Goal: Task Accomplishment & Management: Manage account settings

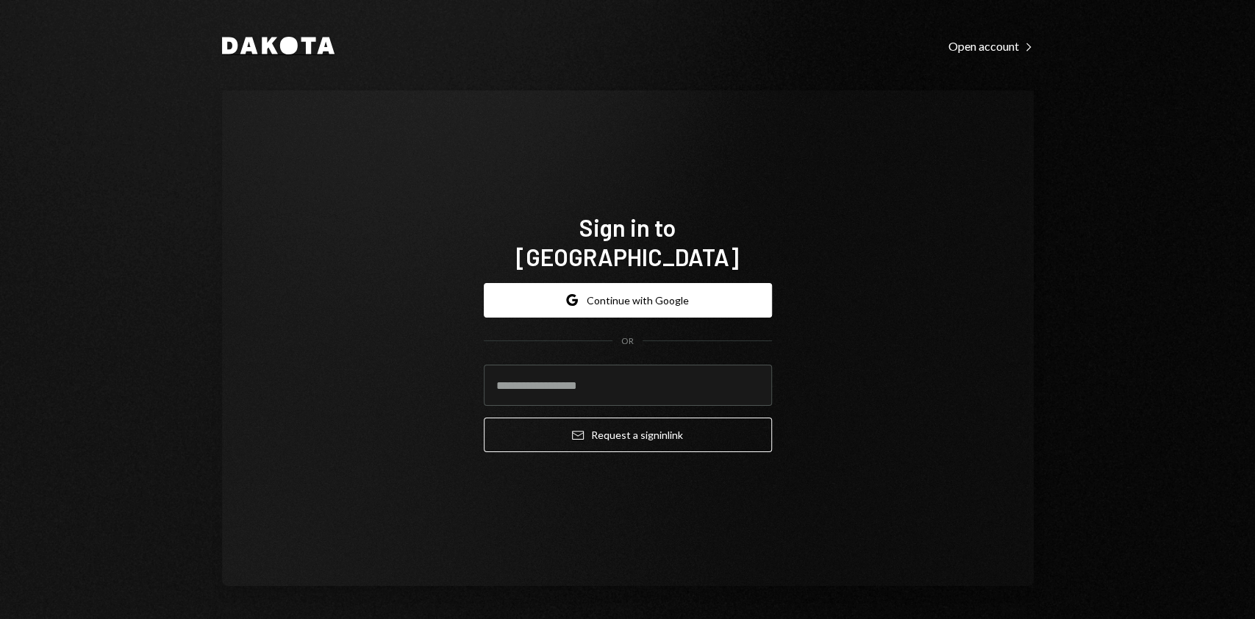
click at [327, 46] on div "Dakota Open account Right Caret Sign in to [GEOGRAPHIC_DATA] Google Continue wi…" at bounding box center [628, 310] width 882 height 621
click at [561, 384] on input "email" at bounding box center [628, 385] width 288 height 41
type input "**********"
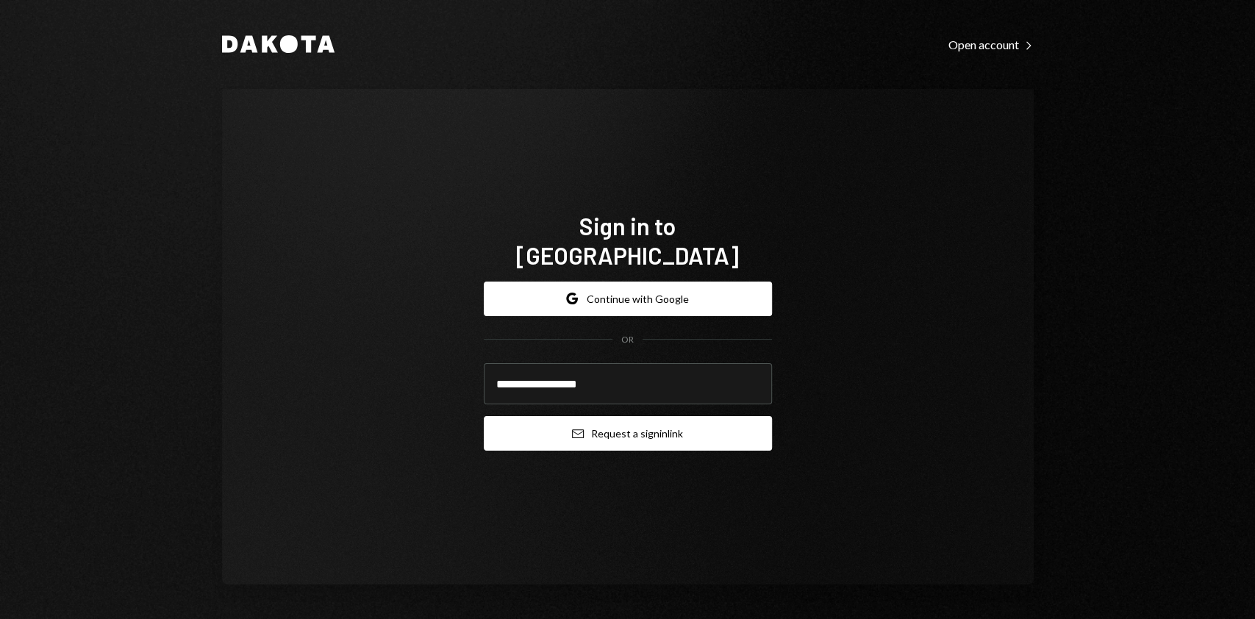
click at [641, 423] on button "Email Request a sign in link" at bounding box center [628, 433] width 288 height 35
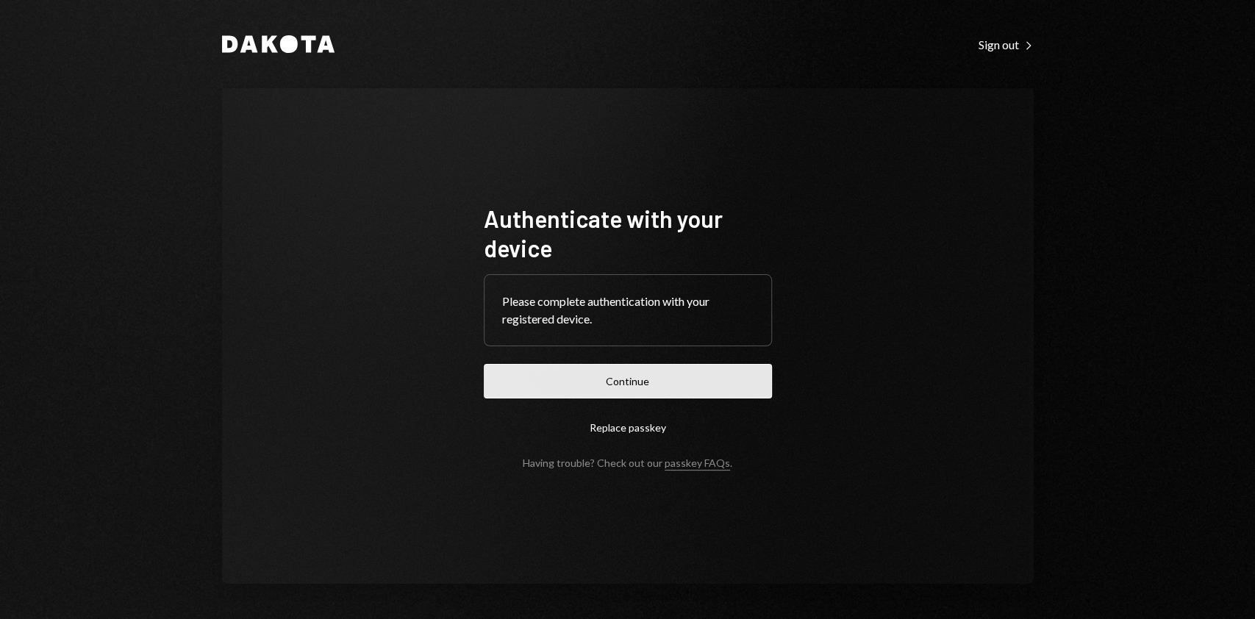
click at [604, 387] on button "Continue" at bounding box center [628, 381] width 288 height 35
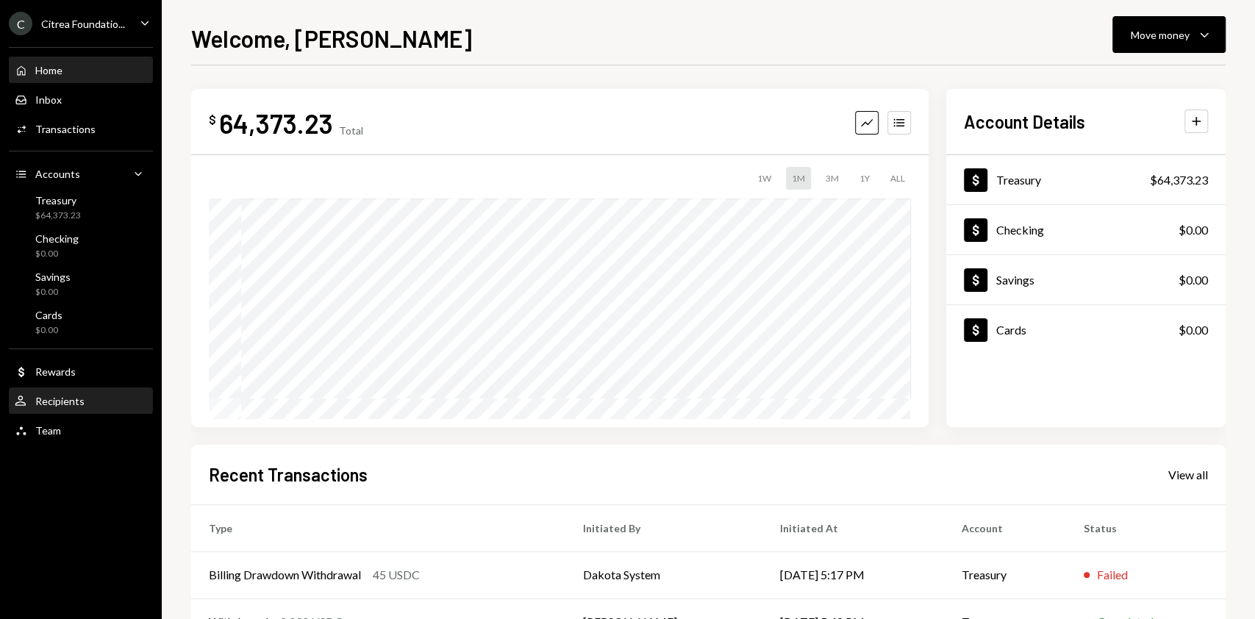
click at [82, 404] on div "Recipients" at bounding box center [59, 401] width 49 height 12
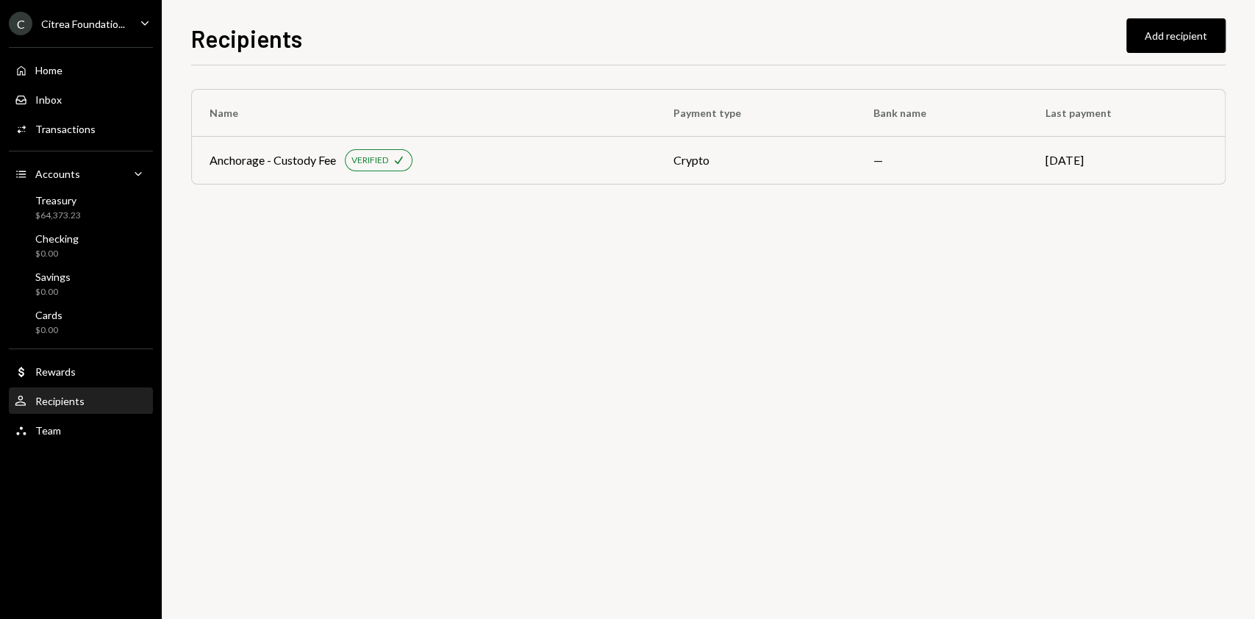
click at [125, 23] on div "C Citrea Foundatio... Caret Down" at bounding box center [81, 24] width 162 height 24
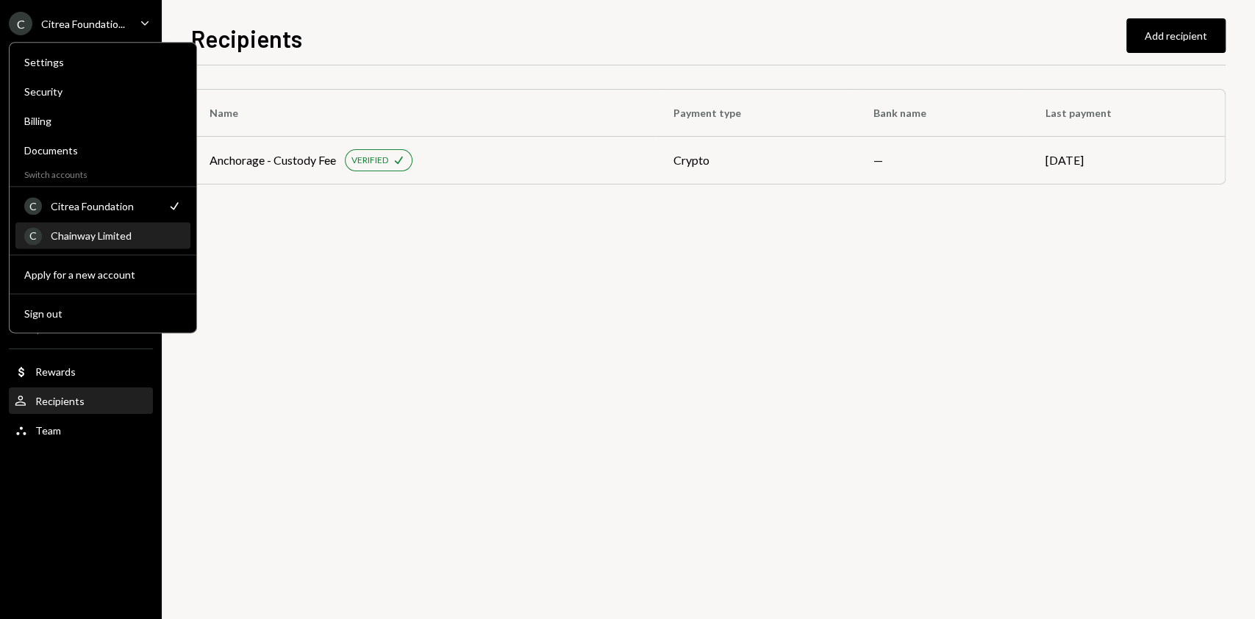
click at [114, 232] on div "Chainway Limited" at bounding box center [116, 235] width 131 height 12
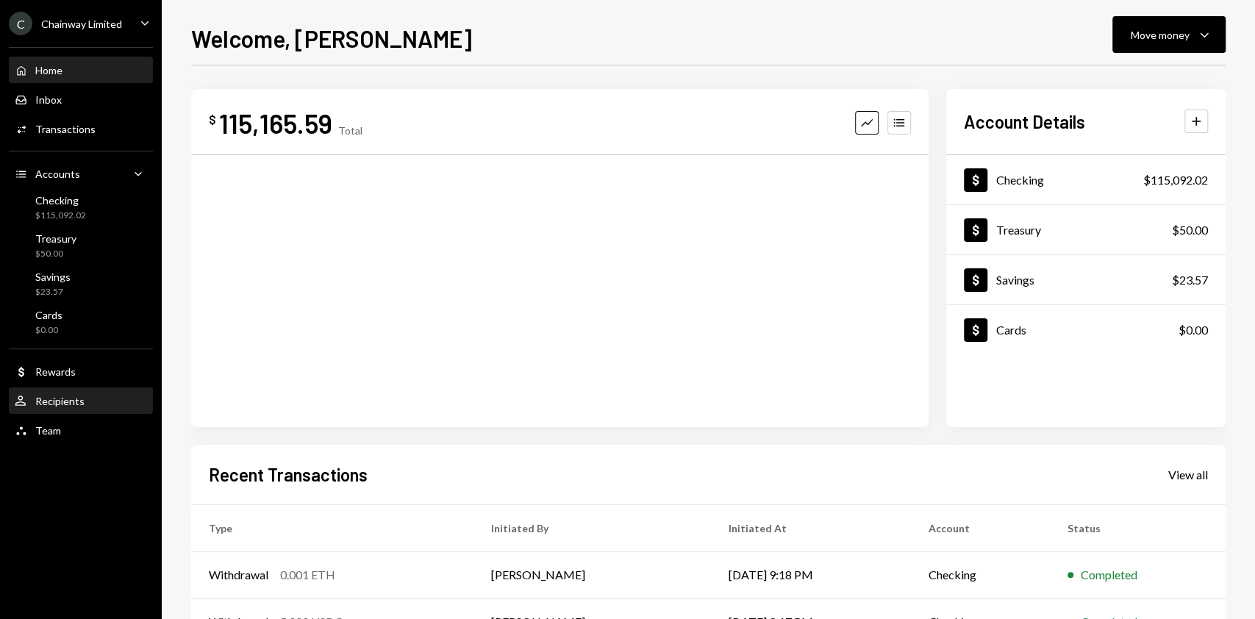
click at [53, 406] on div "Recipients" at bounding box center [59, 401] width 49 height 12
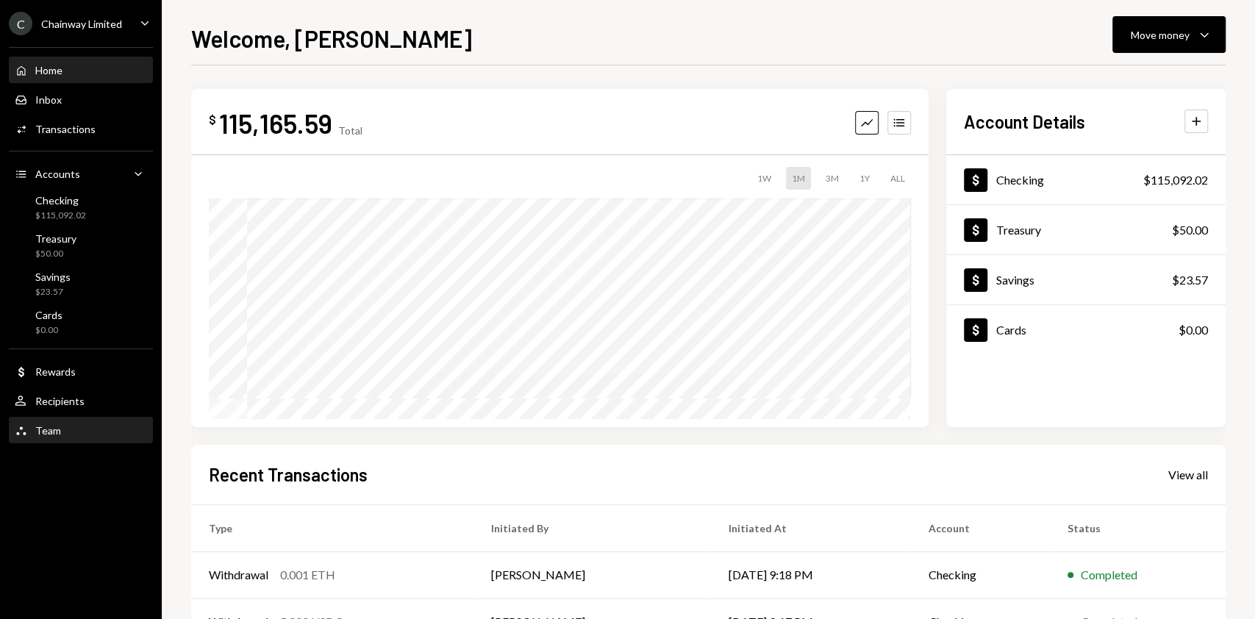
click at [74, 422] on div "Team Team" at bounding box center [81, 430] width 132 height 25
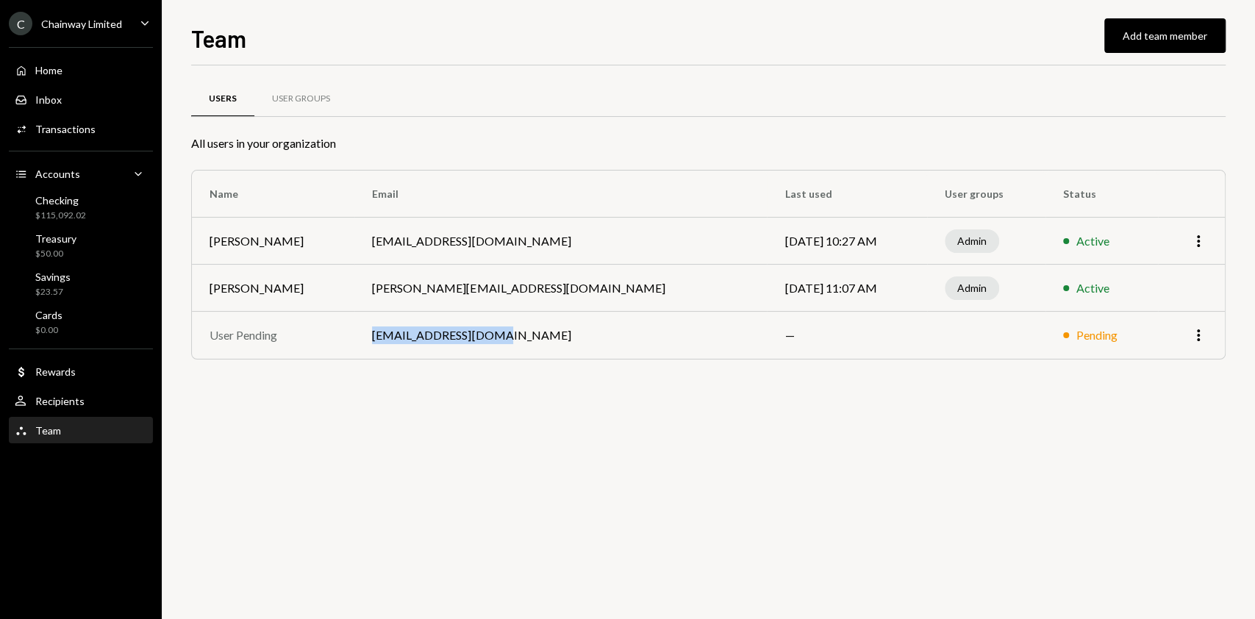
drag, startPoint x: 379, startPoint y: 331, endPoint x: 541, endPoint y: 331, distance: 162.4
click at [541, 331] on tr "User Pending finance@chainway.xyz — Pending More" at bounding box center [708, 335] width 1033 height 47
click at [520, 409] on div "Users User Groups All users in your organization Name Email Last used User grou…" at bounding box center [708, 341] width 1034 height 553
drag, startPoint x: 397, startPoint y: 339, endPoint x: 520, endPoint y: 338, distance: 123.5
click at [520, 338] on td "finance@chainway.xyz" at bounding box center [560, 335] width 412 height 47
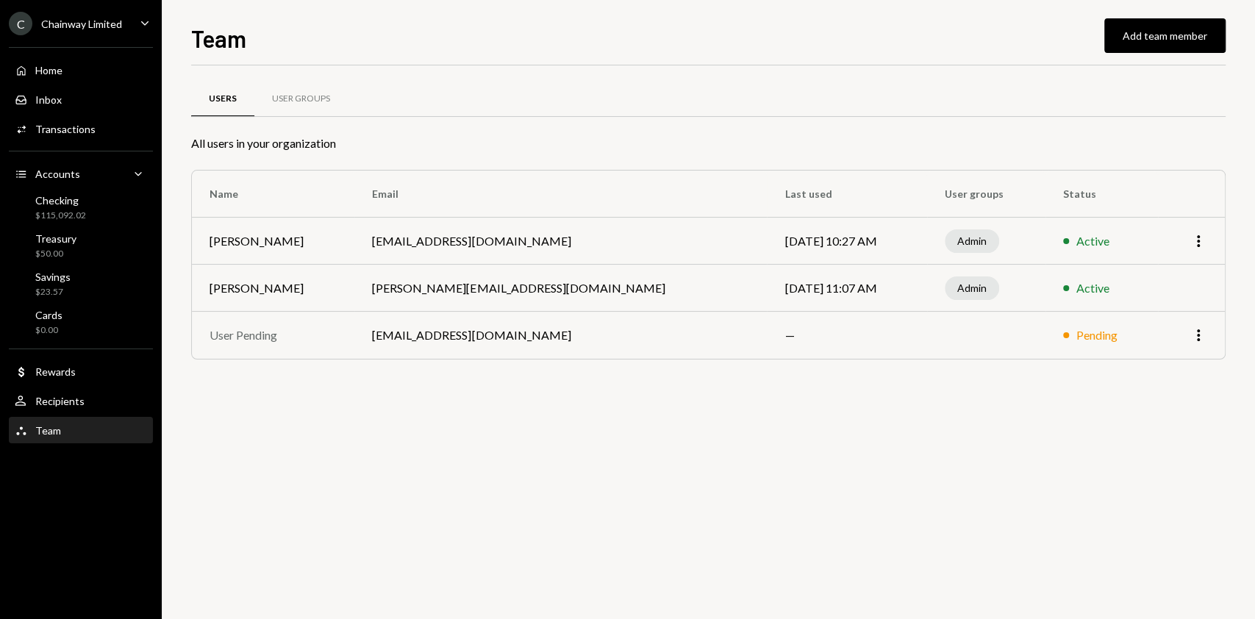
click at [503, 409] on div "Users User Groups All users in your organization Name Email Last used User grou…" at bounding box center [708, 341] width 1034 height 553
click at [139, 25] on icon "Caret Down" at bounding box center [145, 23] width 16 height 16
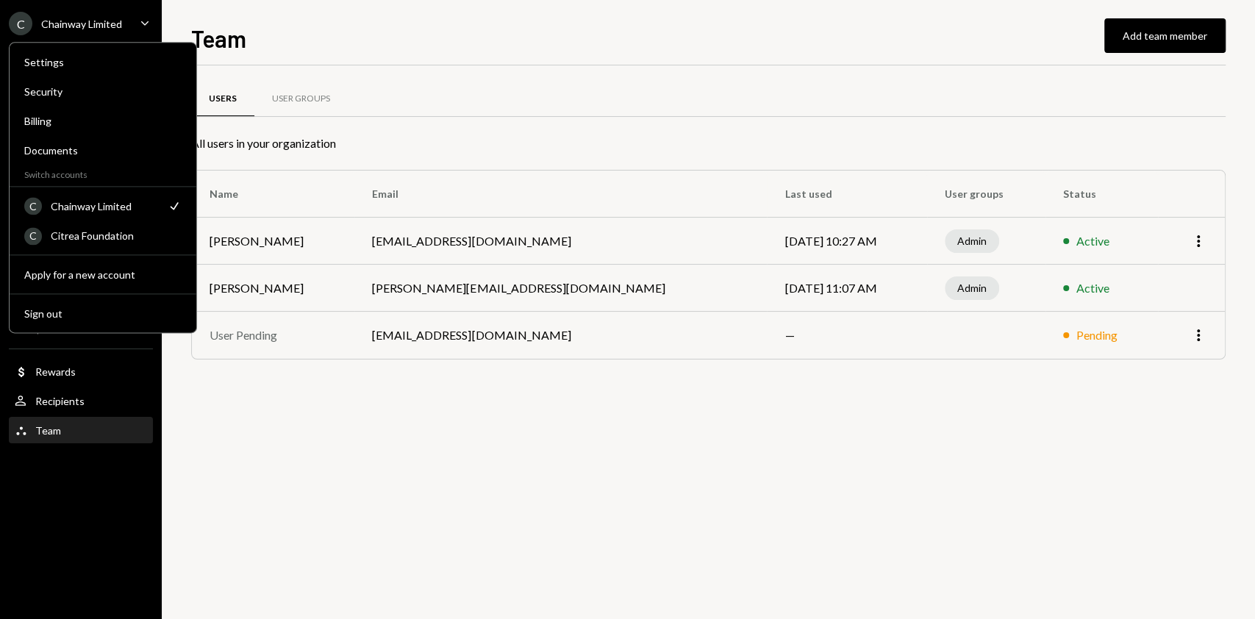
click at [615, 140] on div "All users in your organization" at bounding box center [708, 144] width 1034 height 18
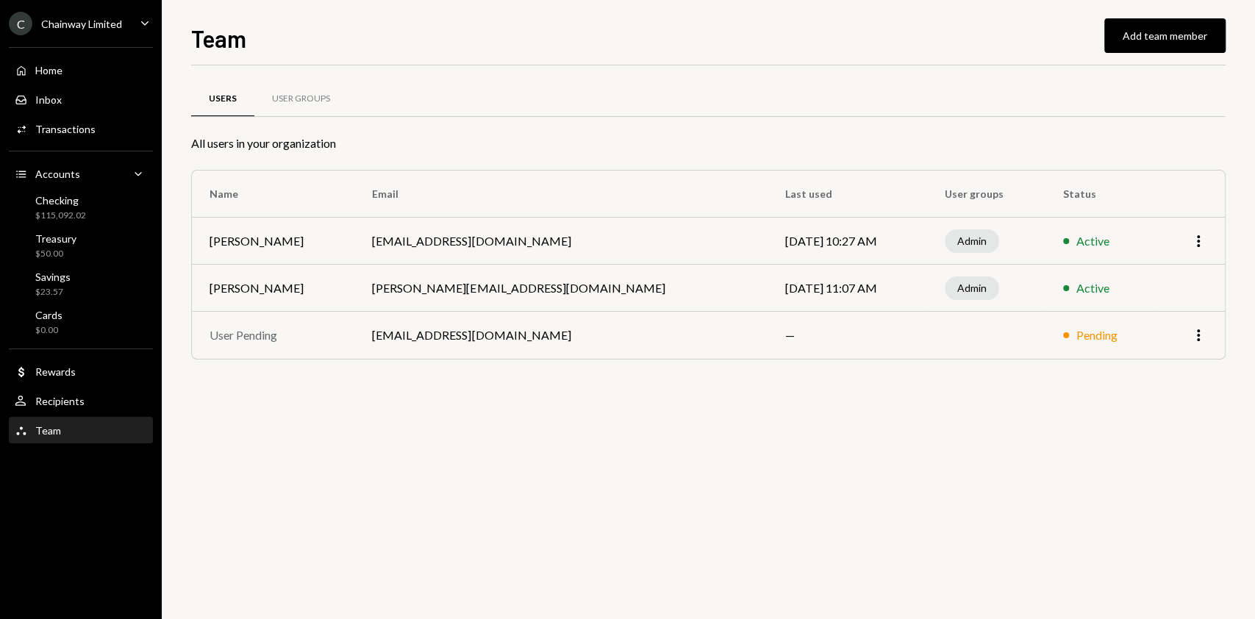
click at [573, 357] on td "finance@chainway.xyz" at bounding box center [560, 335] width 412 height 47
drag, startPoint x: 523, startPoint y: 338, endPoint x: 398, endPoint y: 334, distance: 125.7
click at [398, 334] on td "finance@chainway.xyz" at bounding box center [560, 335] width 412 height 47
click at [426, 387] on div "Users User Groups All users in your organization Name Email Last used User grou…" at bounding box center [708, 239] width 1034 height 300
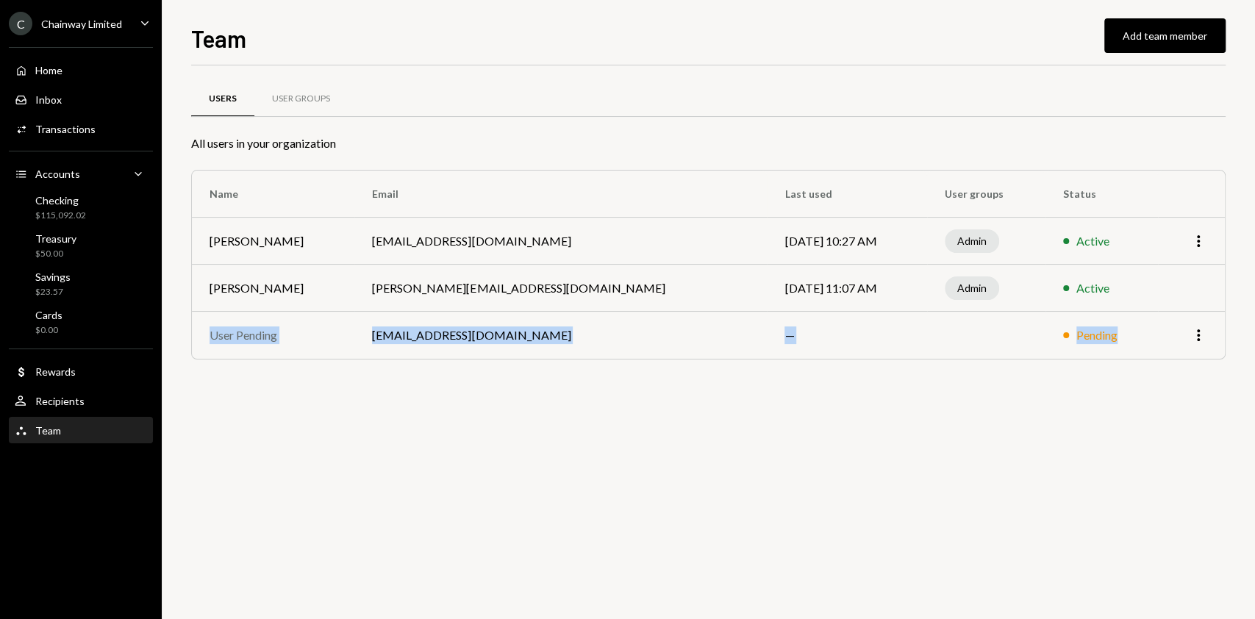
drag, startPoint x: 1125, startPoint y: 324, endPoint x: 206, endPoint y: 342, distance: 919.7
click at [206, 342] on tr "User Pending finance@chainway.xyz — Pending More" at bounding box center [708, 335] width 1033 height 47
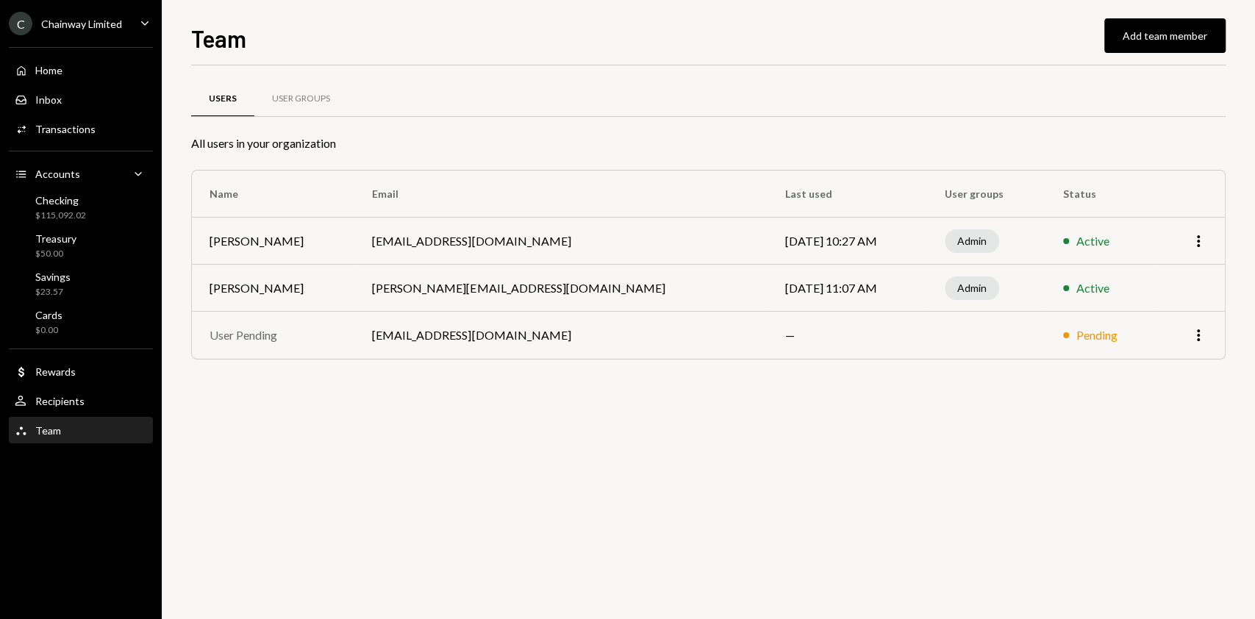
click at [318, 395] on div "Users User Groups All users in your organization Name Email Last used User grou…" at bounding box center [708, 341] width 1034 height 553
click at [119, 21] on div "Chainway Limited" at bounding box center [81, 24] width 81 height 12
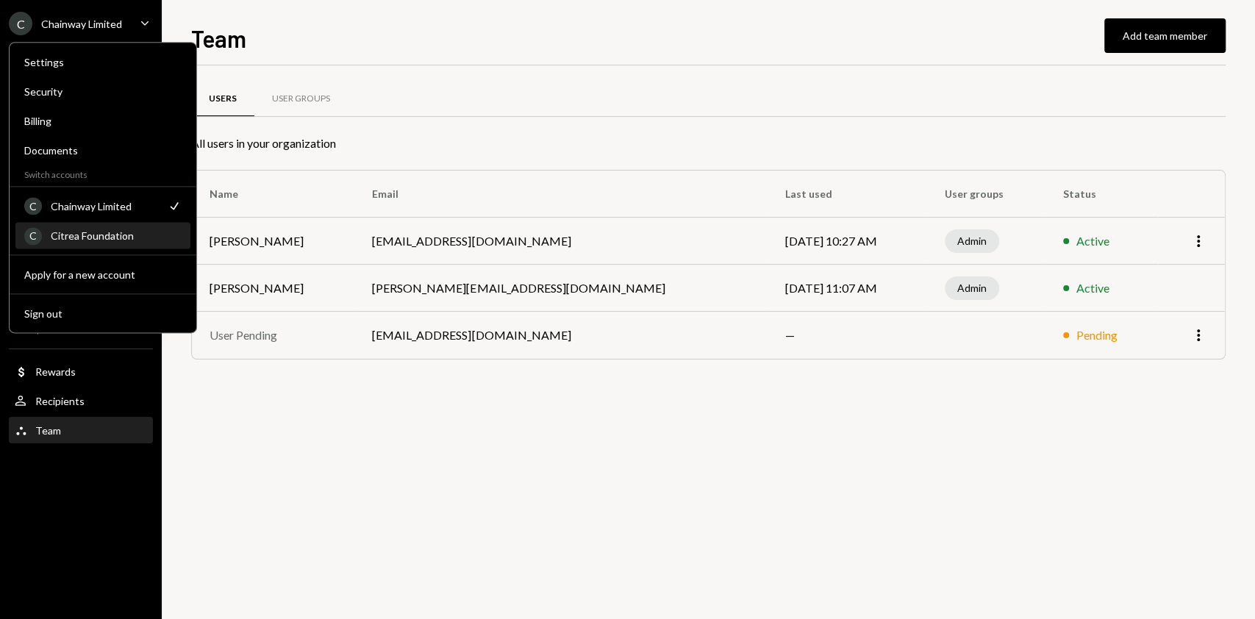
click at [108, 230] on div "Citrea Foundation" at bounding box center [116, 235] width 131 height 12
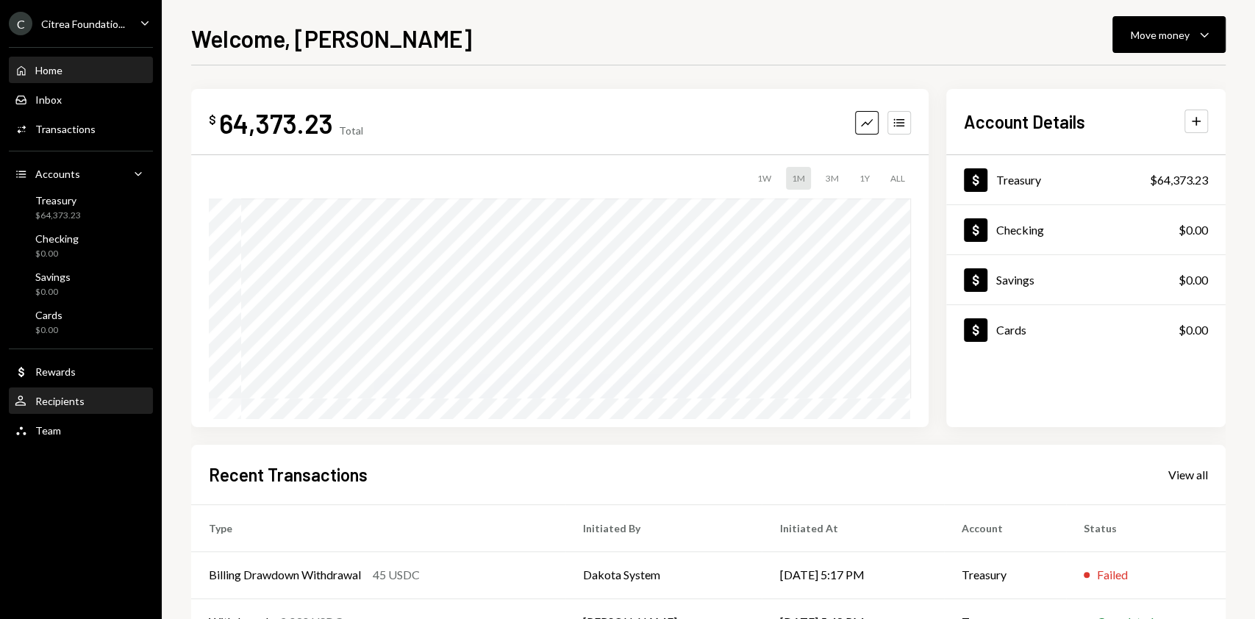
click at [72, 409] on div "User Recipients" at bounding box center [81, 401] width 132 height 25
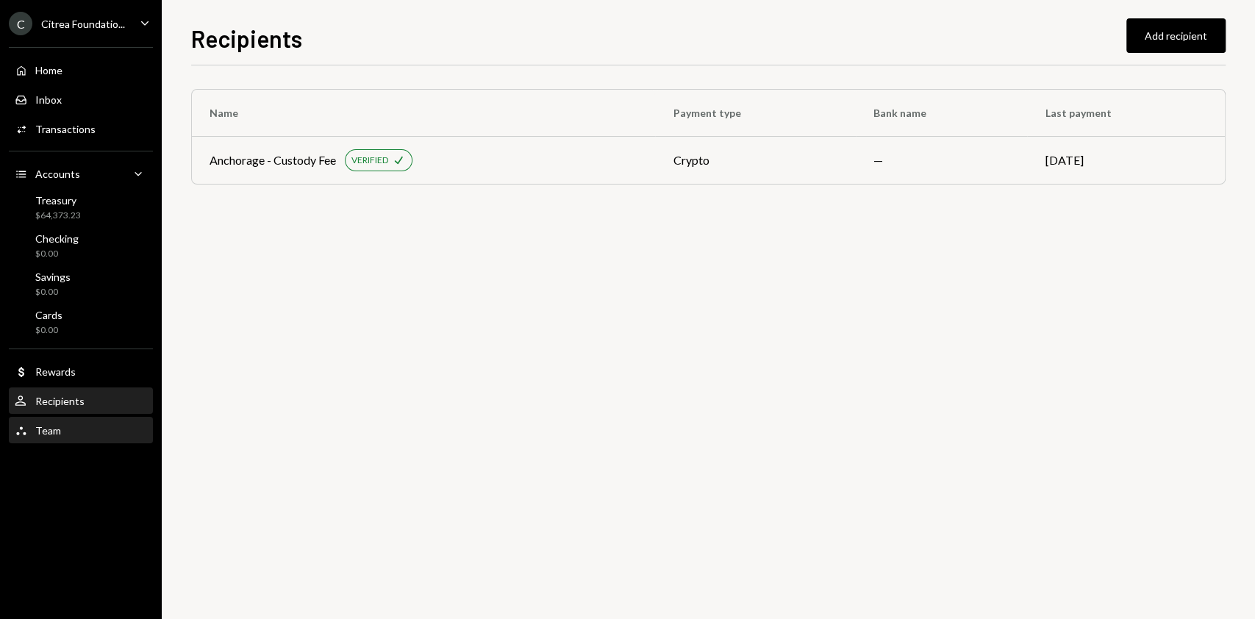
click at [82, 438] on div "Team Team" at bounding box center [81, 430] width 132 height 25
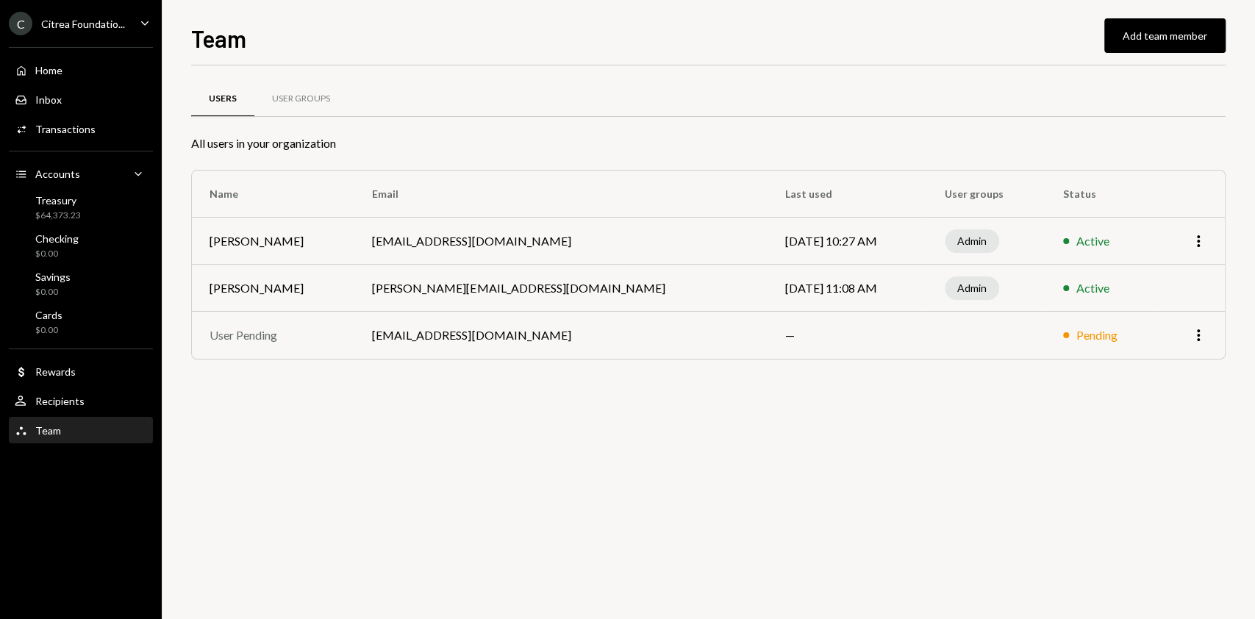
drag, startPoint x: 234, startPoint y: 243, endPoint x: 236, endPoint y: 254, distance: 11.1
click at [237, 243] on td "Murat Karademir" at bounding box center [273, 241] width 162 height 47
click at [226, 292] on td "[PERSON_NAME]" at bounding box center [273, 288] width 162 height 47
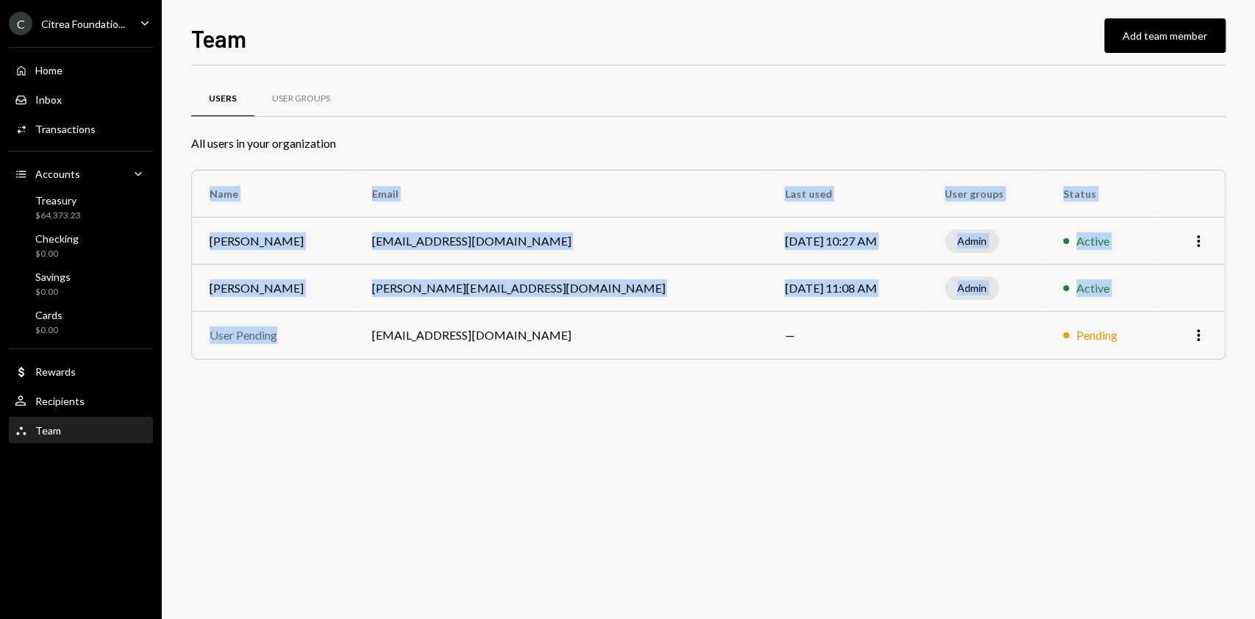
drag, startPoint x: 400, startPoint y: 332, endPoint x: 1083, endPoint y: 366, distance: 684.4
click at [1083, 366] on div "Users User Groups All users in your organization Name Email Last used User grou…" at bounding box center [708, 239] width 1034 height 300
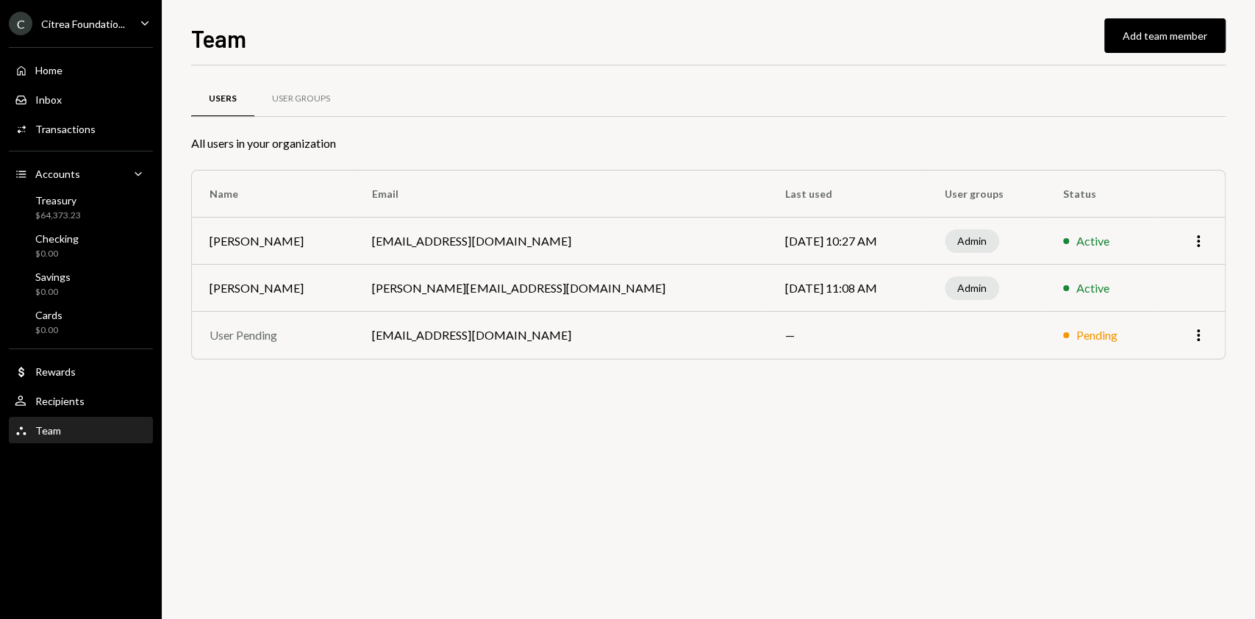
drag, startPoint x: 841, startPoint y: 481, endPoint x: 581, endPoint y: 407, distance: 269.9
click at [841, 481] on div "Users User Groups All users in your organization Name Email Last used User grou…" at bounding box center [708, 341] width 1034 height 553
click at [298, 105] on div "User Groups" at bounding box center [300, 99] width 93 height 35
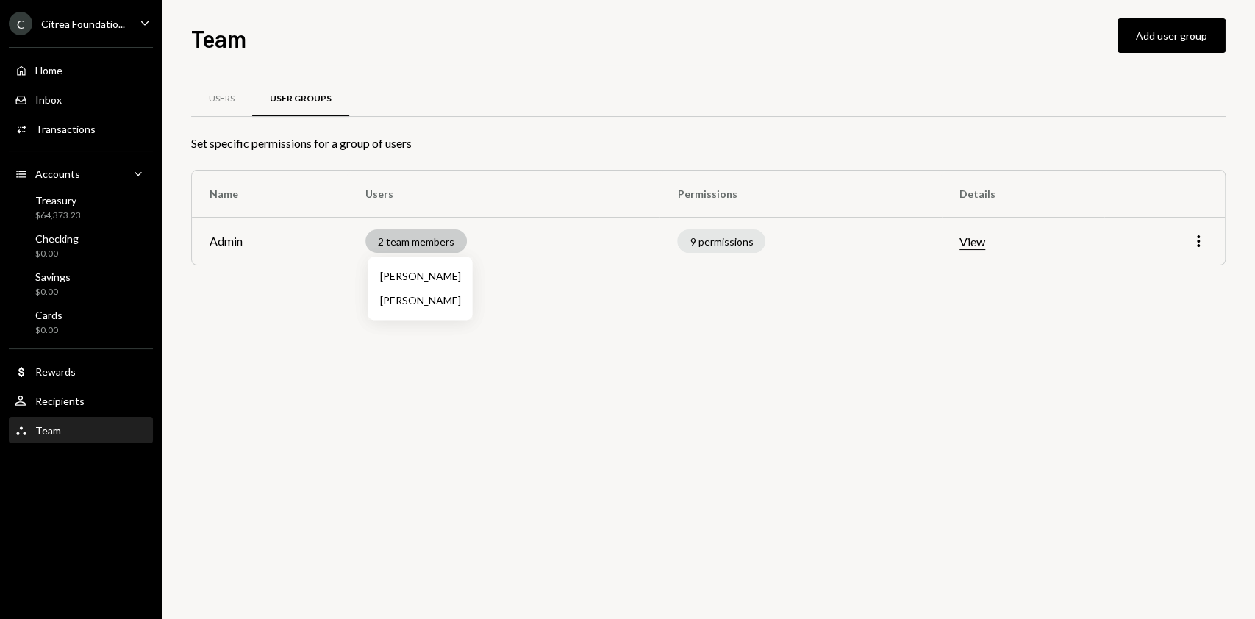
click at [418, 242] on div "2 team members" at bounding box center [415, 241] width 101 height 24
click at [418, 240] on div "2 team members" at bounding box center [415, 241] width 101 height 24
click at [437, 246] on div "2 team members" at bounding box center [415, 241] width 101 height 24
click at [606, 352] on div "Users User Groups Set specific permissions for a group of users Name Users Perm…" at bounding box center [708, 341] width 1034 height 553
click at [411, 240] on div "2 team members" at bounding box center [415, 241] width 101 height 24
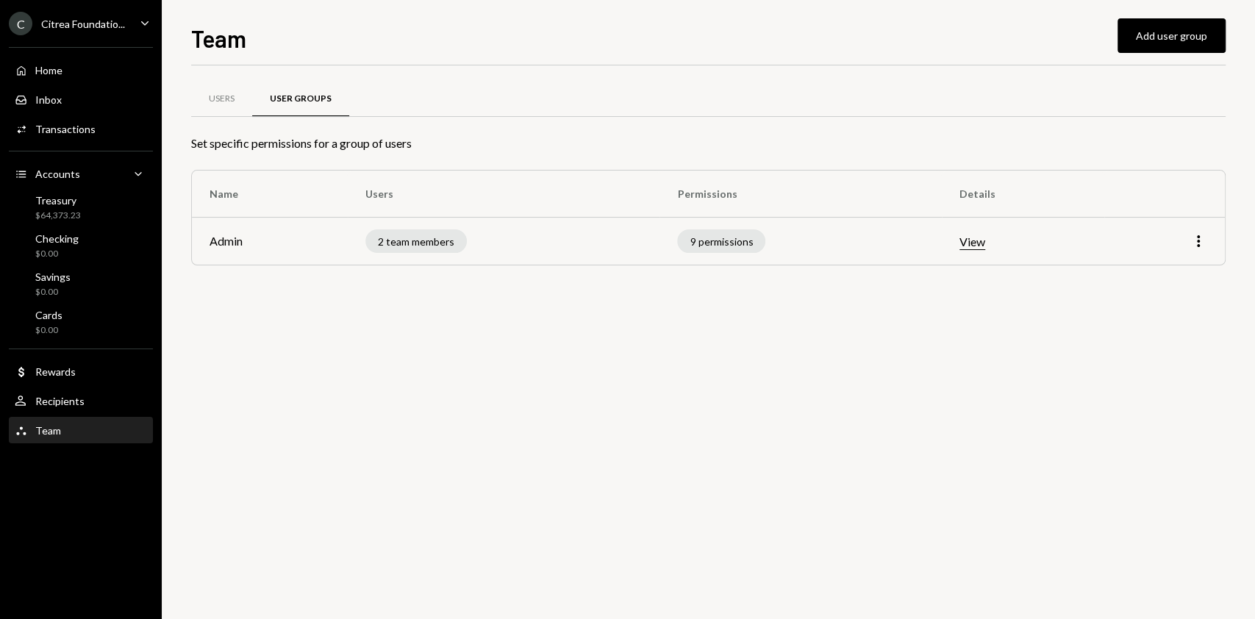
drag, startPoint x: 623, startPoint y: 357, endPoint x: 1045, endPoint y: 304, distance: 425.2
click at [643, 349] on div "Users User Groups Set specific permissions for a group of users Name Users Perm…" at bounding box center [708, 341] width 1034 height 553
click at [971, 240] on button "View" at bounding box center [972, 241] width 26 height 15
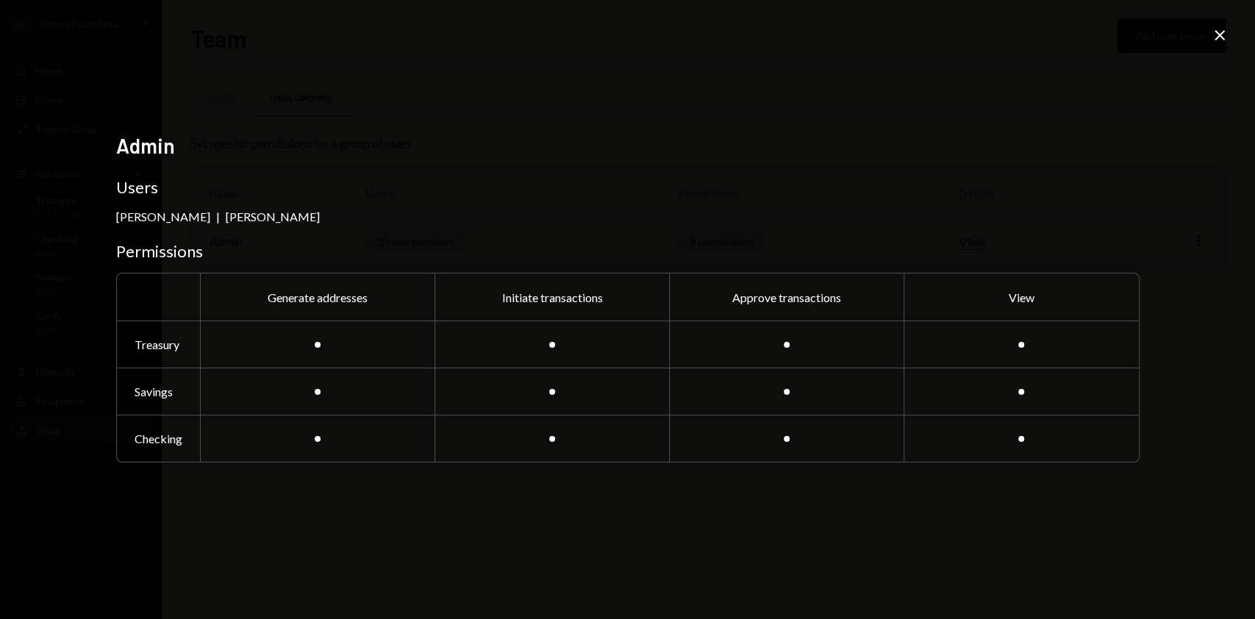
click at [1208, 44] on div "Admin Users Robin Mitchell | Murat Karademir Permissions Generate addresses Ini…" at bounding box center [627, 309] width 1255 height 619
click at [1219, 36] on icon at bounding box center [1219, 35] width 10 height 10
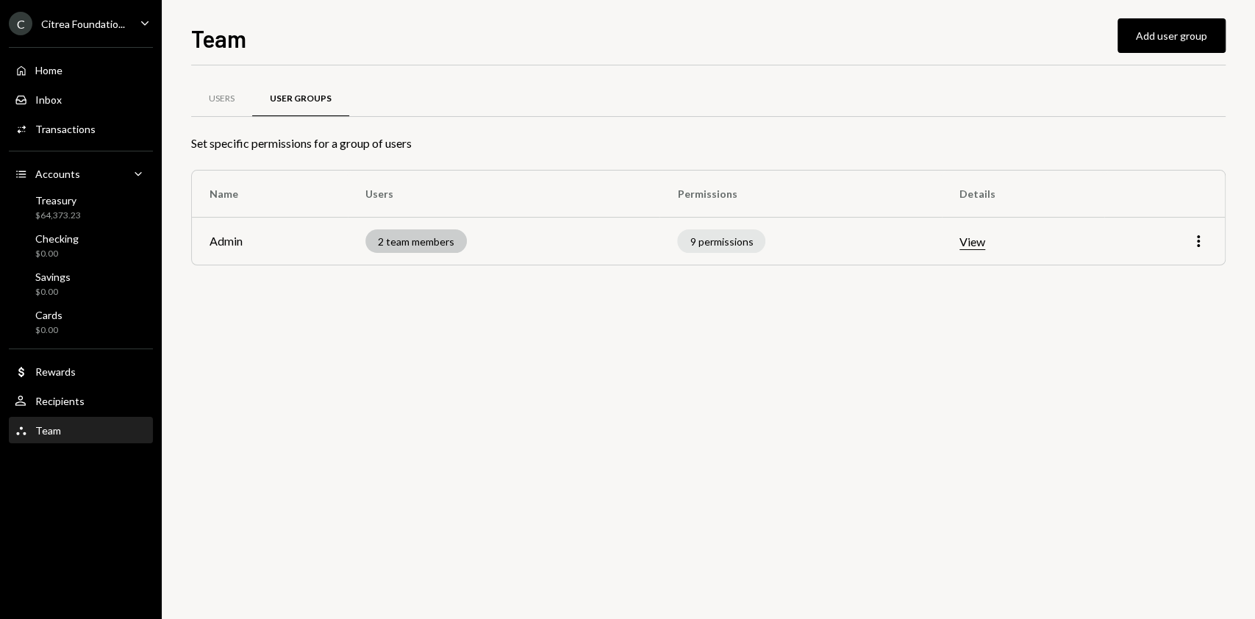
click at [439, 240] on div "2 team members" at bounding box center [415, 241] width 101 height 24
click at [403, 234] on div "2 team members" at bounding box center [415, 241] width 101 height 24
click at [1206, 246] on td "More" at bounding box center [1164, 241] width 121 height 47
click at [1203, 243] on icon "More" at bounding box center [1198, 241] width 18 height 18
click at [800, 342] on div "Users User Groups Set specific permissions for a group of users Name Users Perm…" at bounding box center [708, 341] width 1034 height 553
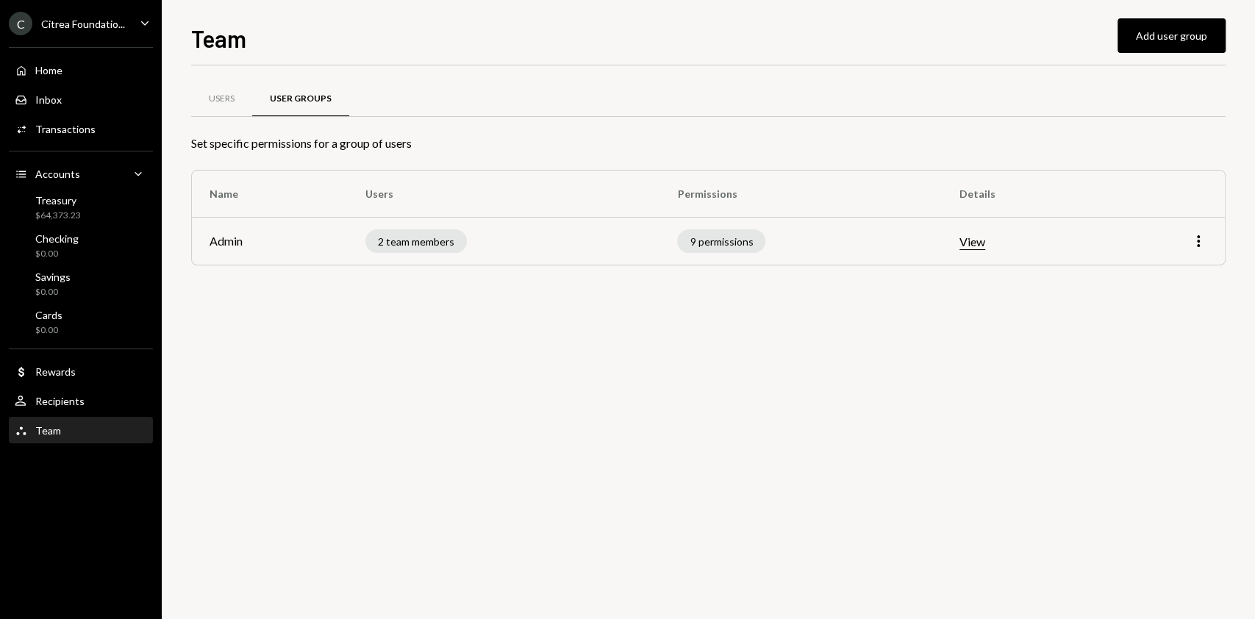
drag, startPoint x: 456, startPoint y: 362, endPoint x: 427, endPoint y: 351, distance: 31.2
click at [457, 362] on div "Users User Groups Set specific permissions for a group of users Name Users Perm…" at bounding box center [708, 341] width 1034 height 553
click at [353, 329] on div "Users User Groups Set specific permissions for a group of users Name Users Perm…" at bounding box center [708, 341] width 1034 height 553
